Goal: Task Accomplishment & Management: Complete application form

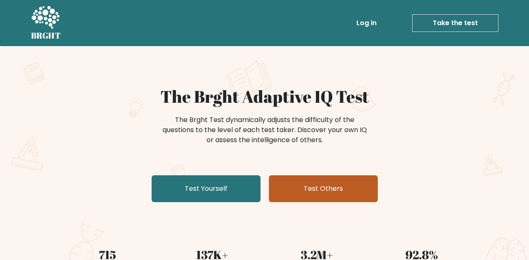
scroll to position [6, 0]
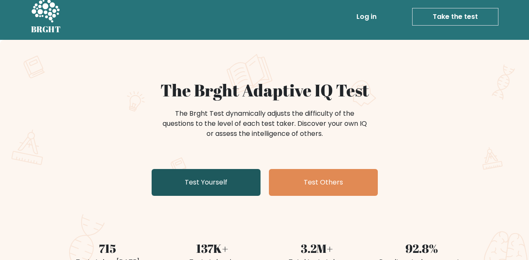
click at [224, 179] on link "Test Yourself" at bounding box center [206, 182] width 109 height 27
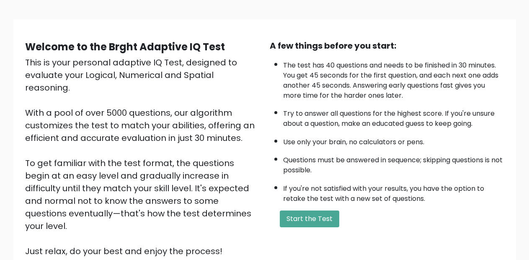
scroll to position [49, 0]
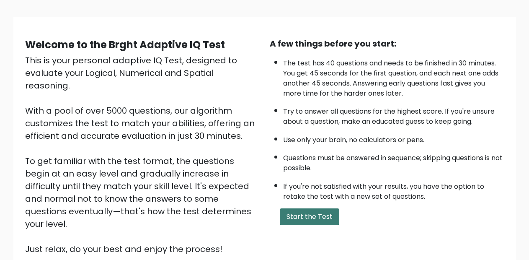
click at [295, 212] on button "Start the Test" at bounding box center [309, 216] width 59 height 17
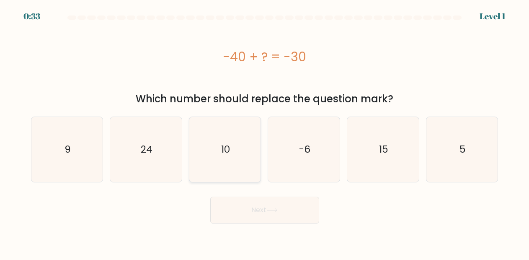
click at [236, 140] on icon "10" at bounding box center [225, 149] width 65 height 65
click at [265, 132] on input "c. 10" at bounding box center [265, 131] width 0 height 2
radio input "true"
click at [229, 210] on button "Next" at bounding box center [264, 209] width 109 height 27
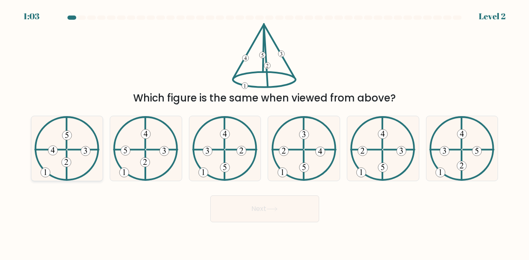
click at [86, 149] on icon at bounding box center [85, 150] width 3 height 6
click at [265, 132] on input "a." at bounding box center [265, 131] width 0 height 2
radio input "true"
click at [271, 207] on icon at bounding box center [271, 209] width 11 height 5
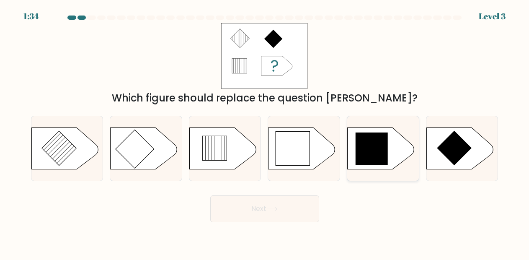
click at [370, 151] on icon at bounding box center [372, 148] width 33 height 33
click at [265, 132] on input "e." at bounding box center [265, 131] width 0 height 2
radio input "true"
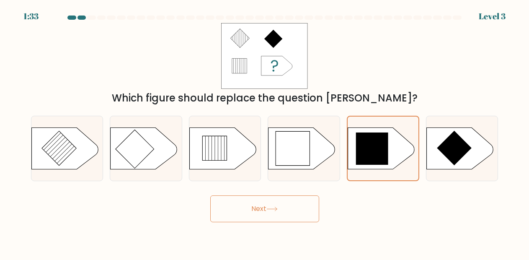
click at [277, 209] on icon at bounding box center [272, 209] width 10 height 4
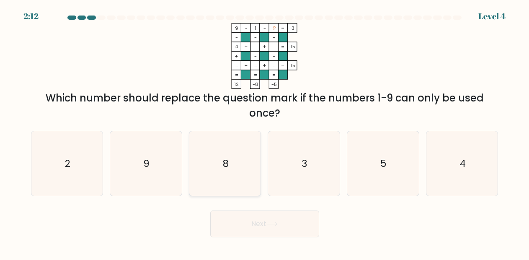
click at [214, 187] on icon "8" at bounding box center [225, 163] width 65 height 65
click at [265, 132] on input "c. 8" at bounding box center [265, 131] width 0 height 2
radio input "true"
click at [256, 225] on button "Next" at bounding box center [264, 223] width 109 height 27
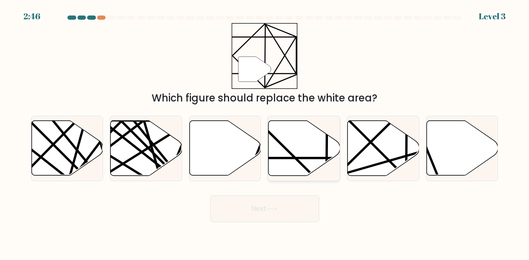
click at [275, 168] on icon at bounding box center [305, 148] width 72 height 55
click at [265, 132] on input "d." at bounding box center [265, 131] width 0 height 2
radio input "true"
click at [276, 212] on button "Next" at bounding box center [264, 208] width 109 height 27
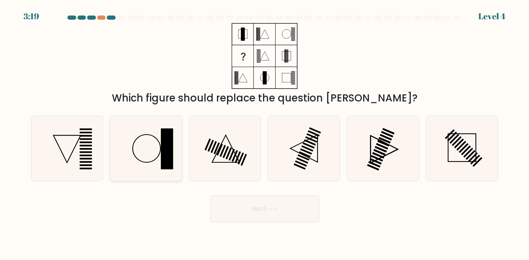
click at [165, 157] on rect at bounding box center [167, 148] width 12 height 41
click at [265, 132] on input "b." at bounding box center [265, 131] width 0 height 2
radio input "true"
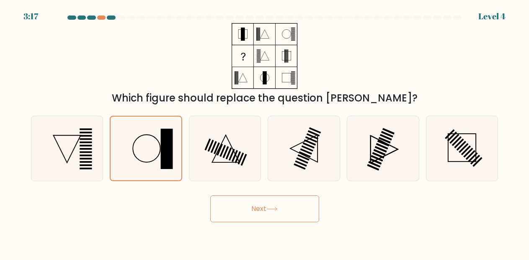
click at [280, 209] on button "Next" at bounding box center [264, 208] width 109 height 27
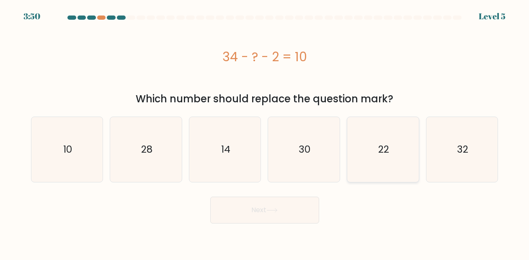
click at [366, 164] on icon "22" at bounding box center [383, 149] width 65 height 65
click at [265, 132] on input "e. 22" at bounding box center [265, 131] width 0 height 2
radio input "true"
click at [293, 199] on button "Next" at bounding box center [264, 209] width 109 height 27
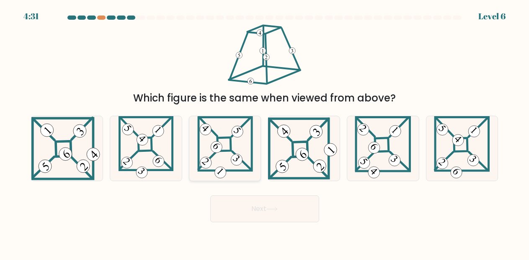
click at [214, 155] on 55 at bounding box center [207, 160] width 18 height 18
click at [265, 132] on input "c." at bounding box center [265, 131] width 0 height 2
radio input "true"
click at [278, 209] on icon at bounding box center [271, 209] width 11 height 5
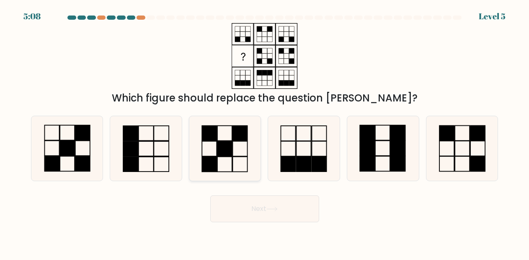
click at [241, 171] on icon at bounding box center [225, 148] width 65 height 65
click at [265, 132] on input "c." at bounding box center [265, 131] width 0 height 2
radio input "true"
click at [263, 217] on button "Next" at bounding box center [264, 208] width 109 height 27
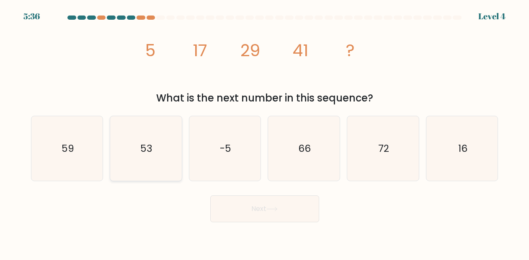
click at [157, 152] on icon "53" at bounding box center [146, 148] width 65 height 65
click at [265, 132] on input "b. 53" at bounding box center [265, 131] width 0 height 2
radio input "true"
click at [245, 207] on button "Next" at bounding box center [264, 208] width 109 height 27
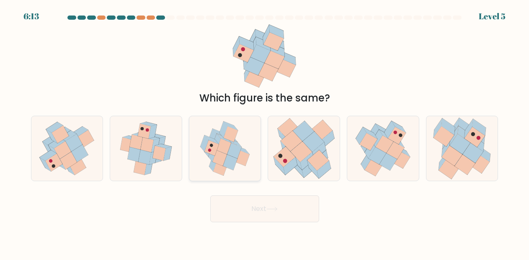
click at [211, 162] on icon at bounding box center [213, 163] width 8 height 16
click at [265, 132] on input "c." at bounding box center [265, 131] width 0 height 2
radio input "true"
click at [264, 212] on button "Next" at bounding box center [264, 208] width 109 height 27
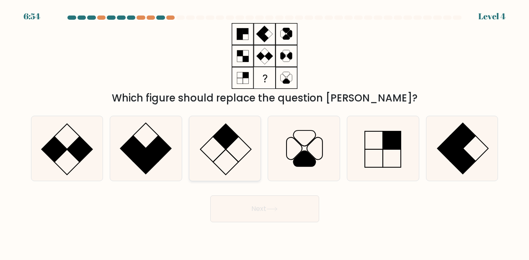
click at [247, 163] on icon at bounding box center [225, 148] width 65 height 65
click at [265, 132] on input "c." at bounding box center [265, 131] width 0 height 2
radio input "true"
click at [273, 202] on button "Next" at bounding box center [264, 208] width 109 height 27
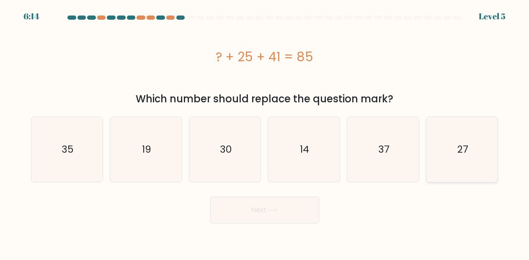
click at [444, 159] on icon "27" at bounding box center [462, 149] width 65 height 65
click at [265, 132] on input "f. 27" at bounding box center [265, 131] width 0 height 2
radio input "true"
click at [238, 204] on button "Next" at bounding box center [264, 209] width 109 height 27
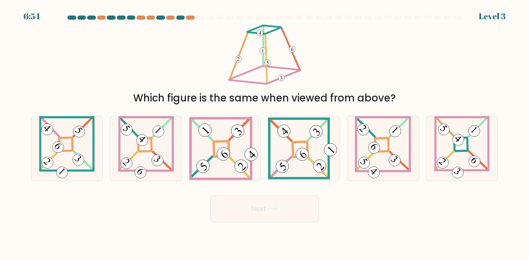
click at [266, 166] on div "d." at bounding box center [303, 149] width 79 height 66
click at [298, 163] on icon at bounding box center [304, 148] width 72 height 62
click at [265, 132] on input "d." at bounding box center [265, 131] width 0 height 2
radio input "true"
click at [274, 217] on button "Next" at bounding box center [264, 208] width 109 height 27
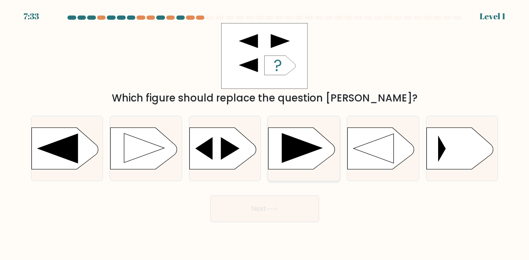
click at [293, 150] on icon at bounding box center [302, 148] width 41 height 30
click at [265, 132] on input "d." at bounding box center [265, 131] width 0 height 2
radio input "true"
click at [276, 211] on icon at bounding box center [271, 209] width 11 height 5
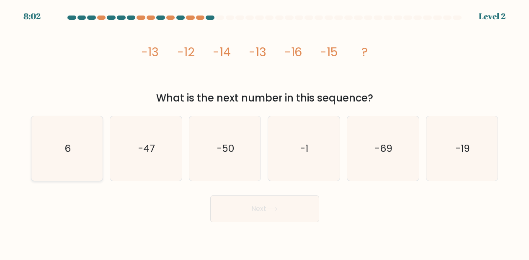
click at [83, 170] on icon "6" at bounding box center [67, 148] width 65 height 65
click at [265, 132] on input "a. 6" at bounding box center [265, 131] width 0 height 2
radio input "true"
click at [458, 175] on icon "-19" at bounding box center [462, 148] width 65 height 65
click at [265, 132] on input "f. -19" at bounding box center [265, 131] width 0 height 2
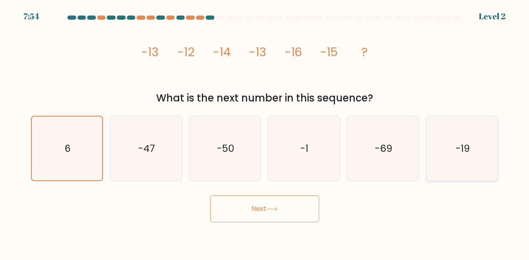
radio input "true"
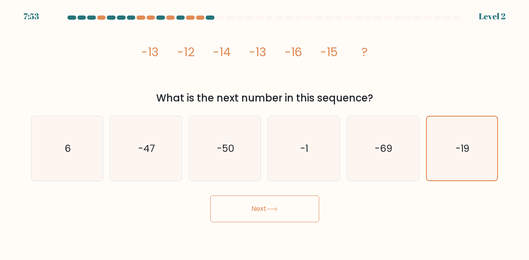
click at [298, 224] on body "7:53 Level 2" at bounding box center [264, 130] width 529 height 260
click at [296, 217] on button "Next" at bounding box center [264, 208] width 109 height 27
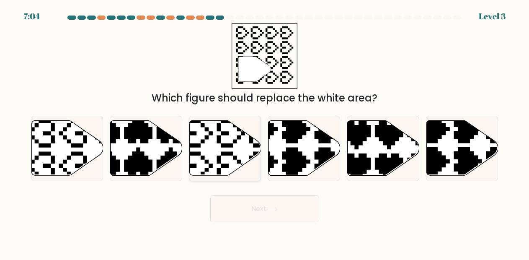
click at [226, 165] on icon at bounding box center [247, 117] width 126 height 126
click at [265, 132] on input "c." at bounding box center [265, 131] width 0 height 2
radio input "true"
click at [251, 202] on button "Next" at bounding box center [264, 208] width 109 height 27
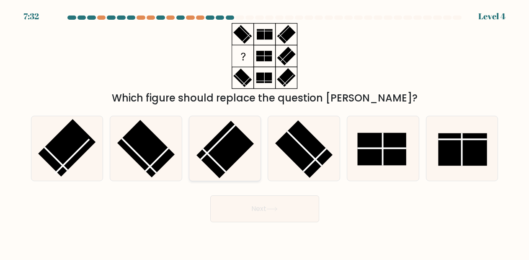
click at [241, 148] on rect at bounding box center [225, 150] width 58 height 58
click at [265, 132] on input "c." at bounding box center [265, 131] width 0 height 2
radio input "true"
click at [257, 203] on button "Next" at bounding box center [264, 208] width 109 height 27
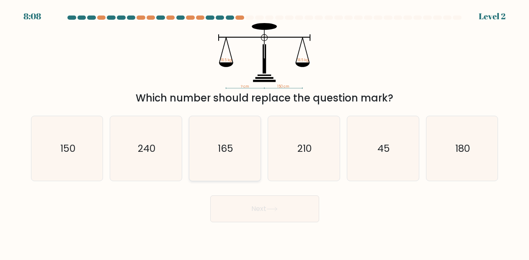
click at [240, 164] on icon "165" at bounding box center [225, 148] width 65 height 65
click at [265, 132] on input "c. 165" at bounding box center [265, 131] width 0 height 2
radio input "true"
click at [261, 199] on button "Next" at bounding box center [264, 208] width 109 height 27
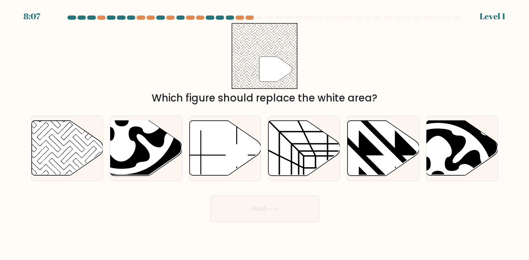
click at [263, 206] on button "Next" at bounding box center [264, 208] width 109 height 27
click at [252, 176] on div at bounding box center [225, 149] width 72 height 66
click at [265, 132] on input "c." at bounding box center [265, 131] width 0 height 2
radio input "true"
click at [101, 167] on icon at bounding box center [67, 148] width 72 height 56
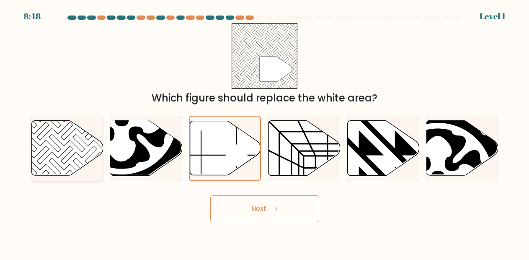
click at [265, 132] on input "a." at bounding box center [265, 131] width 0 height 2
radio input "true"
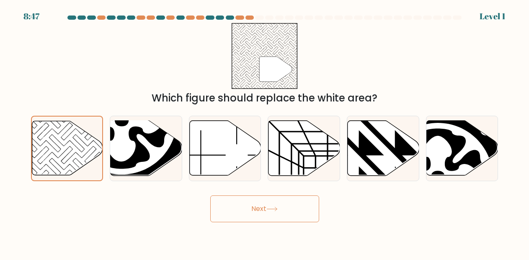
click at [245, 207] on button "Next" at bounding box center [264, 208] width 109 height 27
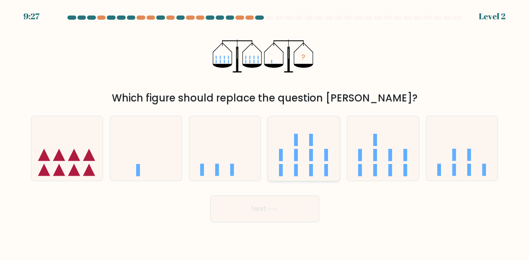
click at [318, 151] on icon at bounding box center [304, 148] width 72 height 59
click at [265, 132] on input "d." at bounding box center [265, 131] width 0 height 2
radio input "true"
click at [269, 211] on button "Next" at bounding box center [264, 208] width 109 height 27
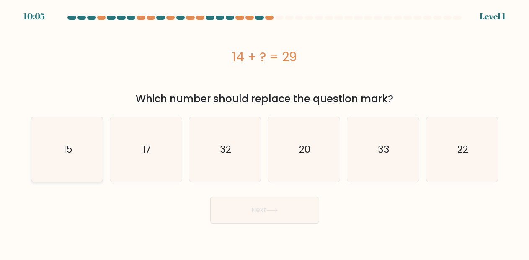
click at [47, 147] on icon "15" at bounding box center [67, 149] width 65 height 65
click at [265, 132] on input "a. 15" at bounding box center [265, 131] width 0 height 2
radio input "true"
click at [277, 227] on body "10:03 Level 1" at bounding box center [264, 130] width 529 height 260
click at [278, 216] on button "Next" at bounding box center [264, 209] width 109 height 27
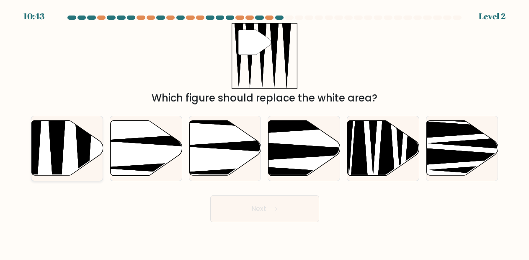
click at [77, 167] on icon at bounding box center [67, 148] width 72 height 55
click at [265, 132] on input "a." at bounding box center [265, 131] width 0 height 2
radio input "true"
click at [259, 206] on button "Next" at bounding box center [264, 208] width 109 height 27
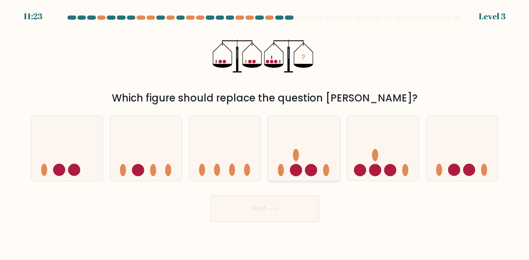
click at [285, 165] on icon at bounding box center [304, 148] width 72 height 59
click at [265, 132] on input "d." at bounding box center [265, 131] width 0 height 2
radio input "true"
click at [270, 210] on icon at bounding box center [271, 209] width 11 height 5
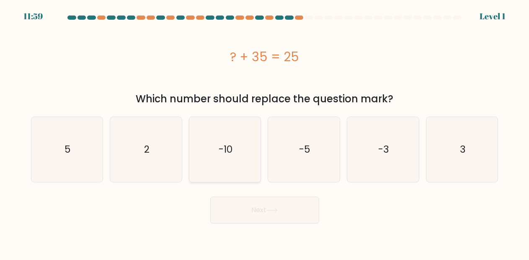
click at [254, 163] on icon "-10" at bounding box center [225, 149] width 65 height 65
click at [265, 132] on input "c. -10" at bounding box center [265, 131] width 0 height 2
radio input "true"
click at [269, 211] on icon at bounding box center [271, 210] width 11 height 5
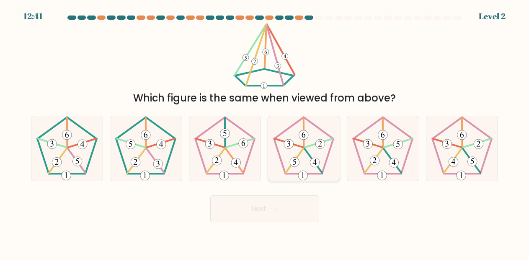
click at [304, 129] on 436 at bounding box center [304, 132] width 0 height 29
click at [265, 130] on input "d." at bounding box center [265, 131] width 0 height 2
radio input "true"
click at [159, 152] on icon at bounding box center [146, 148] width 65 height 65
click at [265, 132] on input "b." at bounding box center [265, 131] width 0 height 2
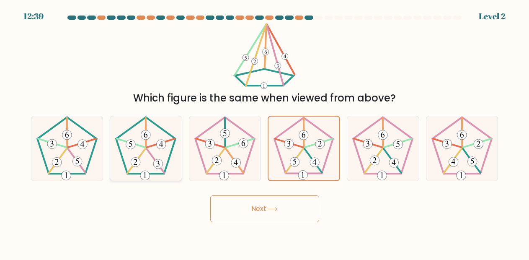
radio input "true"
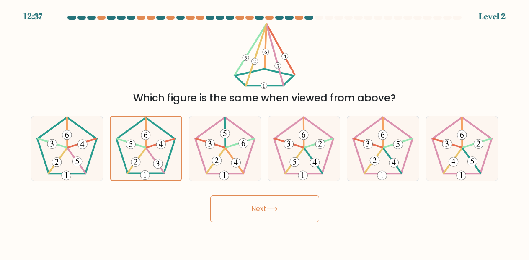
click at [273, 211] on icon at bounding box center [271, 209] width 11 height 5
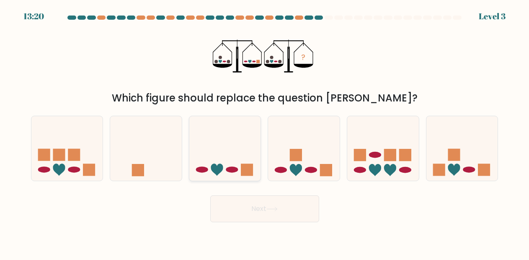
click at [236, 167] on icon at bounding box center [225, 148] width 72 height 59
click at [265, 132] on input "c." at bounding box center [265, 131] width 0 height 2
radio input "true"
click at [264, 201] on button "Next" at bounding box center [264, 208] width 109 height 27
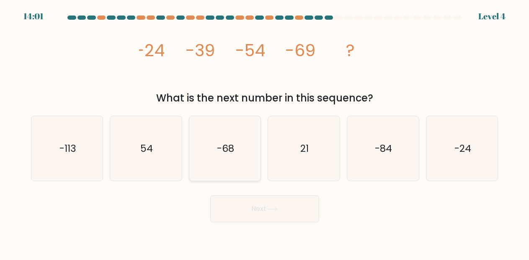
click at [242, 176] on icon "-68" at bounding box center [225, 148] width 65 height 65
click at [265, 132] on input "c. -68" at bounding box center [265, 131] width 0 height 2
radio input "true"
click at [255, 209] on button "Next" at bounding box center [264, 208] width 109 height 27
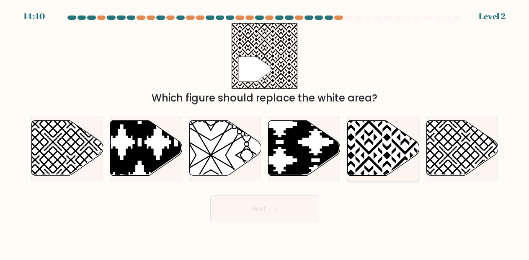
click at [402, 136] on icon at bounding box center [384, 148] width 72 height 55
click at [265, 132] on input "e." at bounding box center [265, 131] width 0 height 2
radio input "true"
click at [295, 204] on button "Next" at bounding box center [264, 208] width 109 height 27
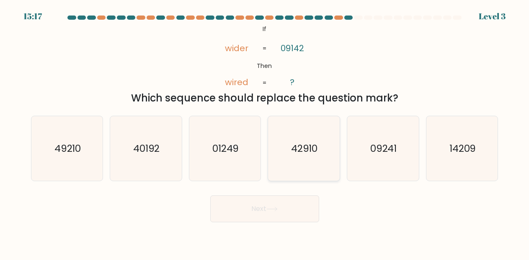
click at [296, 177] on icon "42910" at bounding box center [303, 148] width 65 height 65
click at [265, 132] on input "d. 42910" at bounding box center [265, 131] width 0 height 2
radio input "true"
click at [277, 209] on icon at bounding box center [271, 209] width 11 height 5
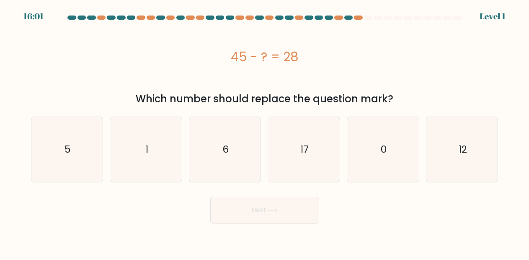
click at [277, 220] on button "Next" at bounding box center [264, 209] width 109 height 27
click at [304, 97] on div "Which number should replace the question mark?" at bounding box center [264, 98] width 457 height 15
click at [311, 146] on icon "17" at bounding box center [303, 149] width 65 height 65
click at [265, 132] on input "d. 17" at bounding box center [265, 131] width 0 height 2
radio input "true"
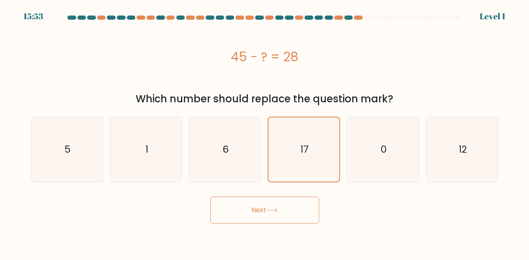
click at [238, 205] on button "Next" at bounding box center [264, 209] width 109 height 27
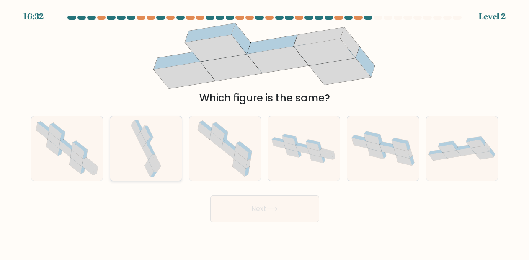
click at [158, 158] on icon at bounding box center [146, 148] width 34 height 65
click at [265, 132] on input "b." at bounding box center [265, 131] width 0 height 2
radio input "true"
click at [267, 218] on button "Next" at bounding box center [264, 208] width 109 height 27
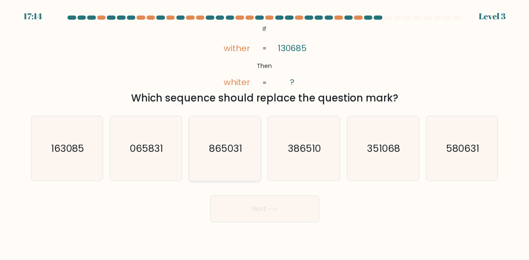
click at [242, 165] on icon "865031" at bounding box center [225, 148] width 65 height 65
click at [265, 132] on input "c. 865031" at bounding box center [265, 131] width 0 height 2
radio input "true"
click at [239, 211] on button "Next" at bounding box center [264, 208] width 109 height 27
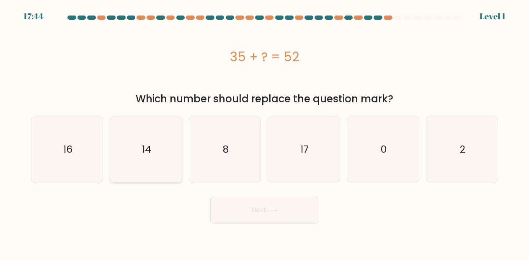
click at [154, 170] on icon "14" at bounding box center [146, 149] width 65 height 65
click at [265, 132] on input "b. 14" at bounding box center [265, 131] width 0 height 2
radio input "true"
click at [108, 167] on div "b. 14" at bounding box center [145, 149] width 79 height 66
click at [98, 171] on icon "16" at bounding box center [67, 149] width 65 height 65
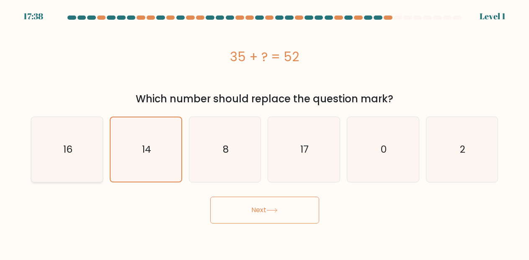
click at [265, 132] on input "a. 16" at bounding box center [265, 131] width 0 height 2
radio input "true"
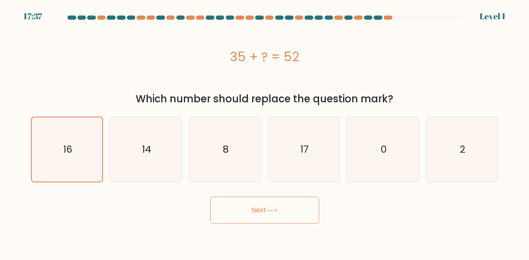
click at [285, 211] on button "Next" at bounding box center [264, 209] width 109 height 27
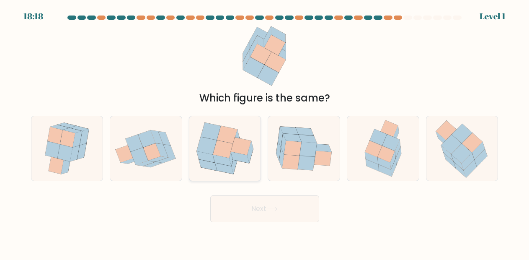
click at [232, 144] on icon at bounding box center [223, 149] width 20 height 18
click at [265, 132] on input "c." at bounding box center [265, 131] width 0 height 2
radio input "true"
click at [278, 207] on icon at bounding box center [271, 209] width 11 height 5
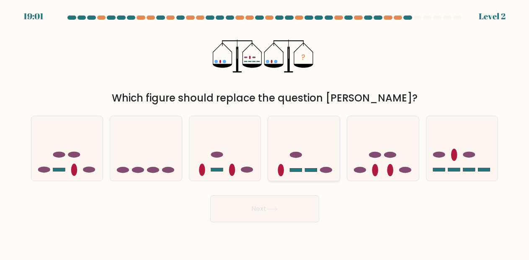
click at [292, 143] on icon at bounding box center [304, 148] width 72 height 59
click at [265, 132] on input "d." at bounding box center [265, 131] width 0 height 2
radio input "true"
click at [289, 208] on button "Next" at bounding box center [264, 208] width 109 height 27
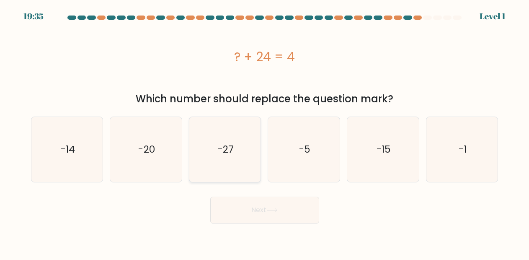
click at [240, 162] on icon "-27" at bounding box center [225, 149] width 65 height 65
click at [265, 132] on input "c. -27" at bounding box center [265, 131] width 0 height 2
radio input "true"
click at [277, 202] on button "Next" at bounding box center [264, 209] width 109 height 27
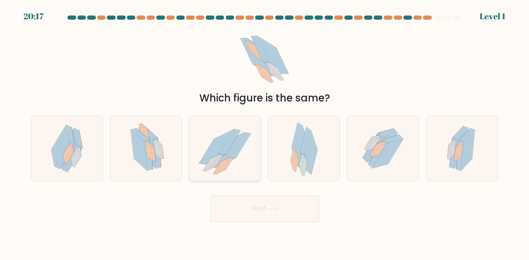
click at [248, 168] on icon at bounding box center [225, 148] width 72 height 64
click at [265, 132] on input "c." at bounding box center [265, 131] width 0 height 2
radio input "true"
click at [262, 199] on button "Next" at bounding box center [264, 208] width 109 height 27
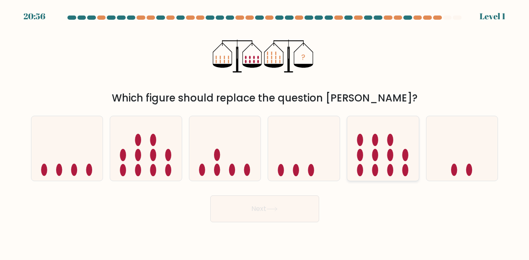
click at [349, 158] on icon at bounding box center [383, 148] width 72 height 59
click at [265, 132] on input "e." at bounding box center [265, 131] width 0 height 2
radio input "true"
click at [237, 212] on button "Next" at bounding box center [264, 208] width 109 height 27
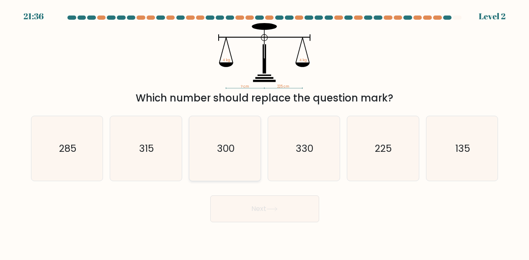
click at [218, 166] on icon "300" at bounding box center [225, 148] width 65 height 65
click at [265, 132] on input "c. 300" at bounding box center [265, 131] width 0 height 2
radio input "true"
click at [238, 207] on button "Next" at bounding box center [264, 208] width 109 height 27
